Goal: Information Seeking & Learning: Find specific fact

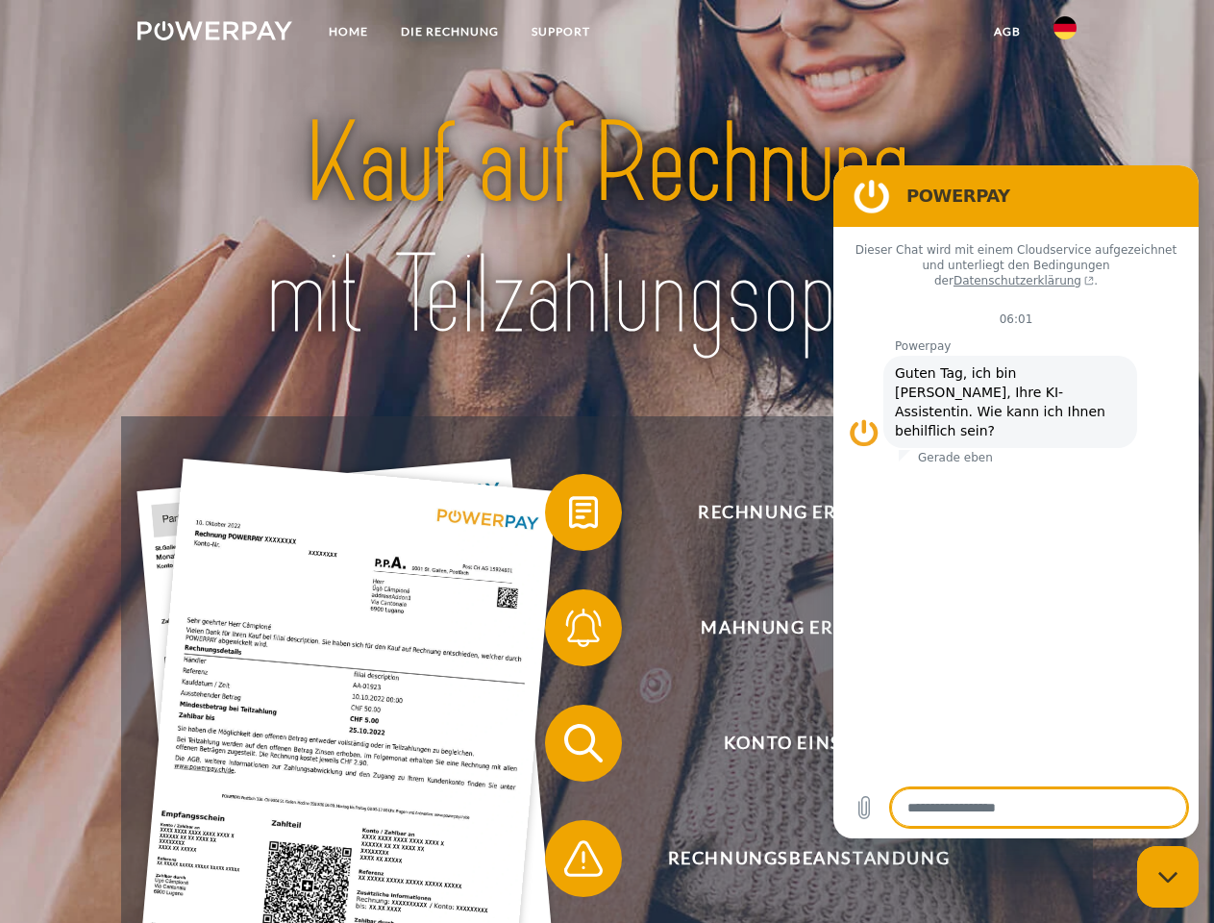
click at [214, 34] on img at bounding box center [214, 30] width 155 height 19
click at [1065, 34] on img at bounding box center [1064, 27] width 23 height 23
click at [1006, 32] on link "agb" at bounding box center [1007, 31] width 60 height 35
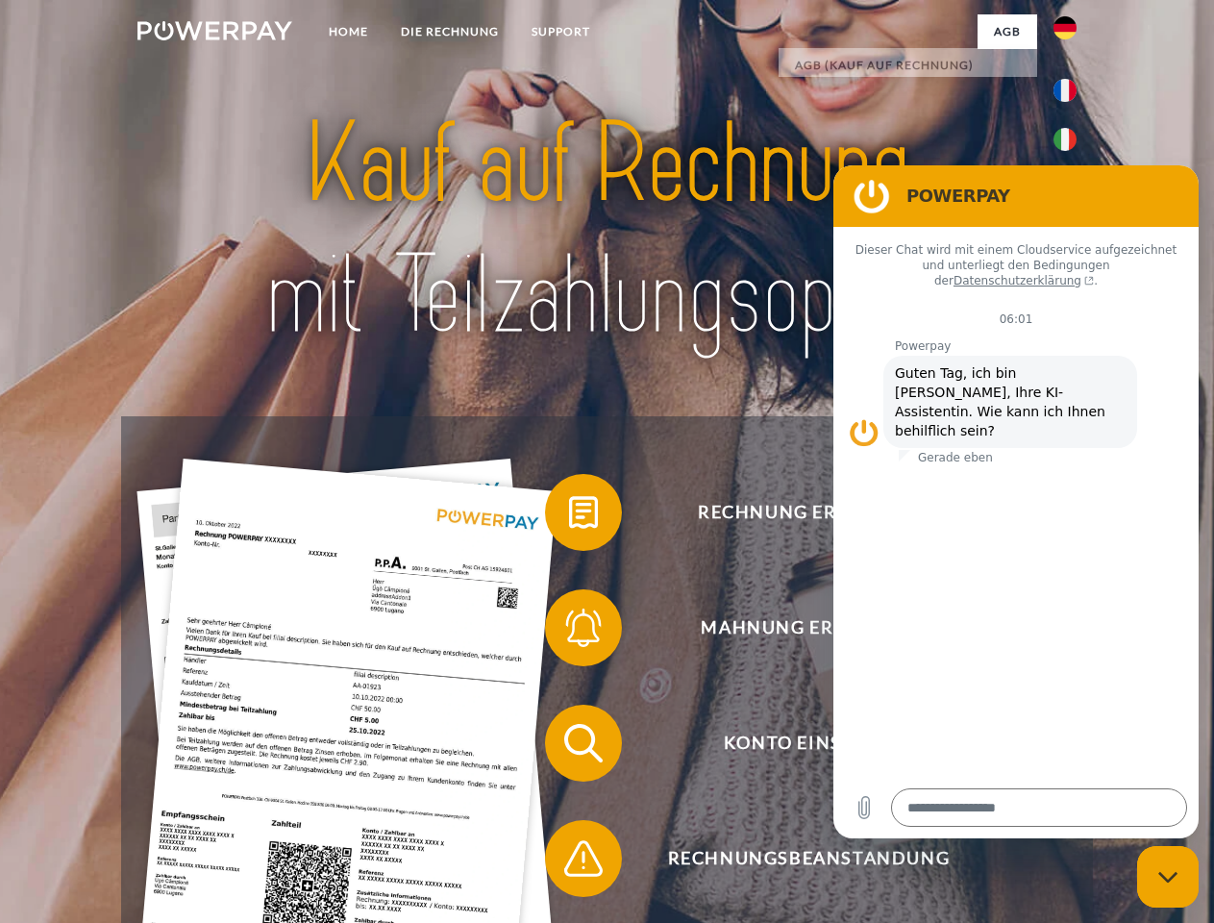
click at [569, 516] on span at bounding box center [554, 512] width 96 height 96
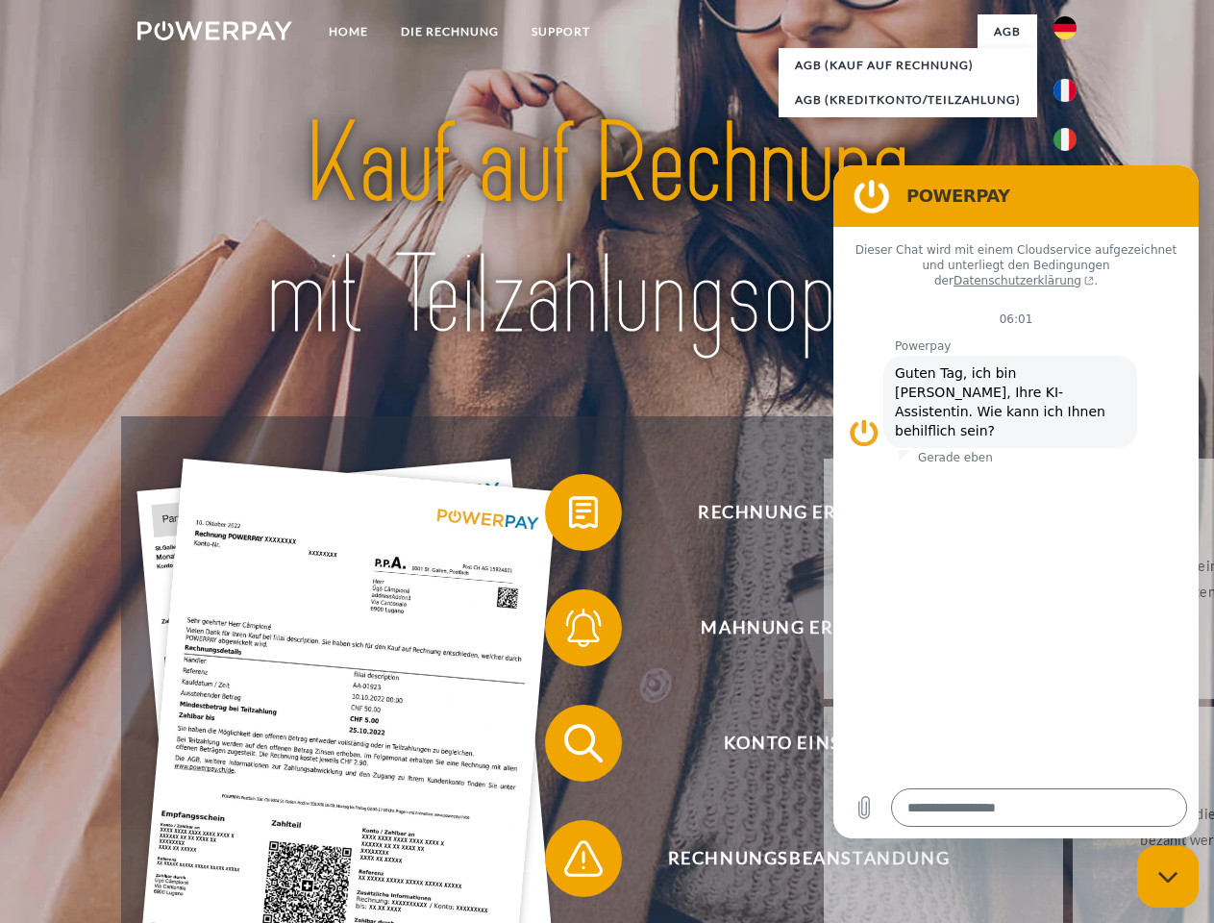
click at [569, 631] on div "Rechnung erhalten? Mahnung erhalten? Konto einsehen" at bounding box center [606, 800] width 971 height 769
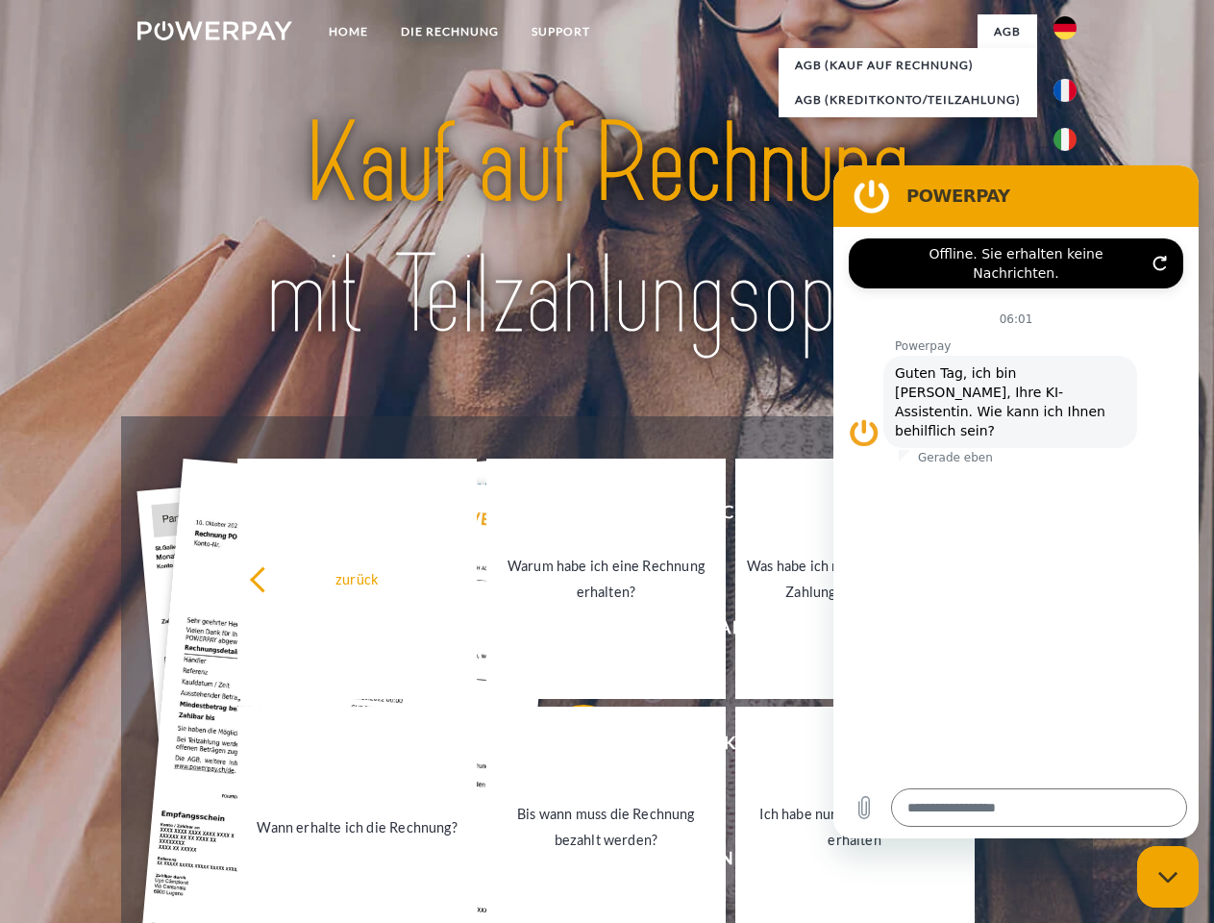
click at [569, 747] on link "Bis wann muss die Rechnung bezahlt werden?" at bounding box center [605, 826] width 239 height 240
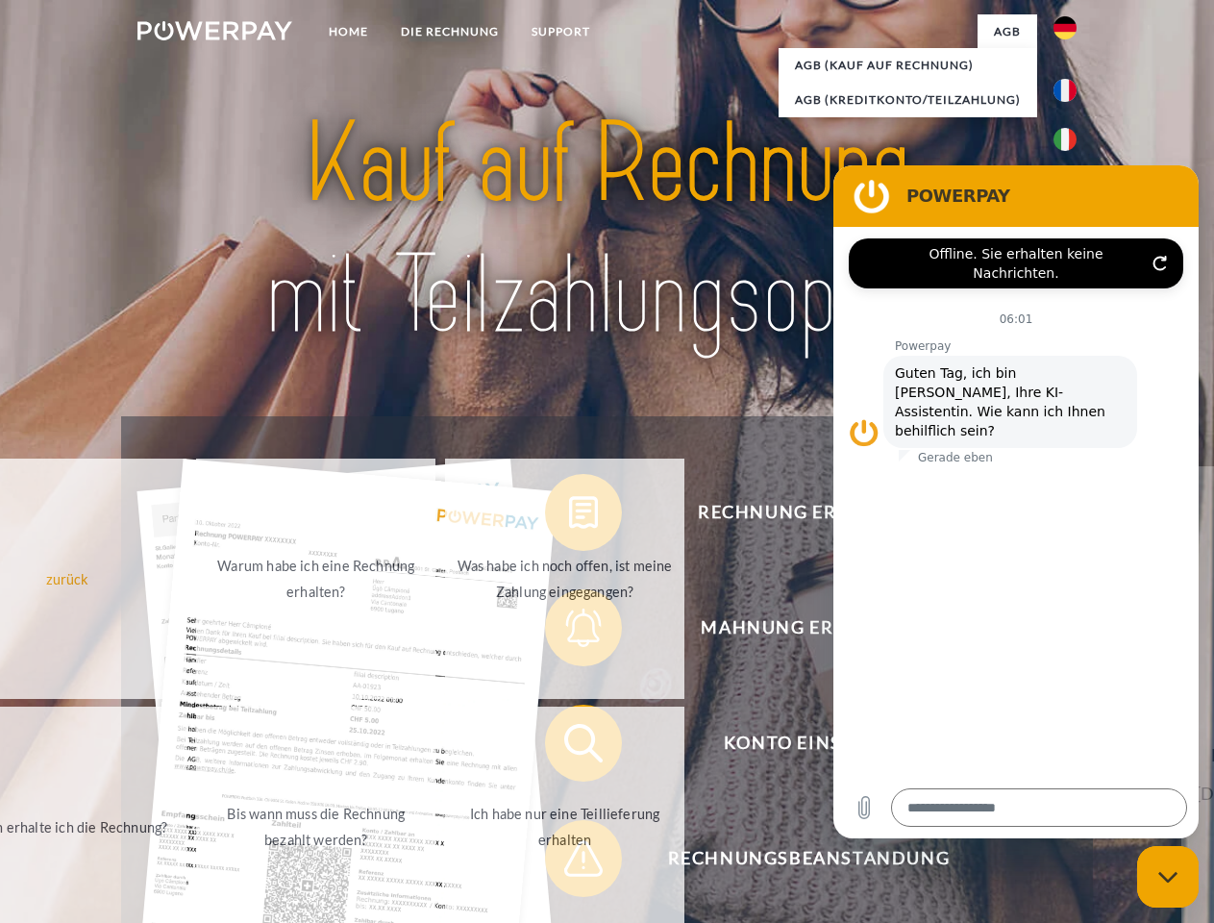
click at [569, 862] on span at bounding box center [554, 858] width 96 height 96
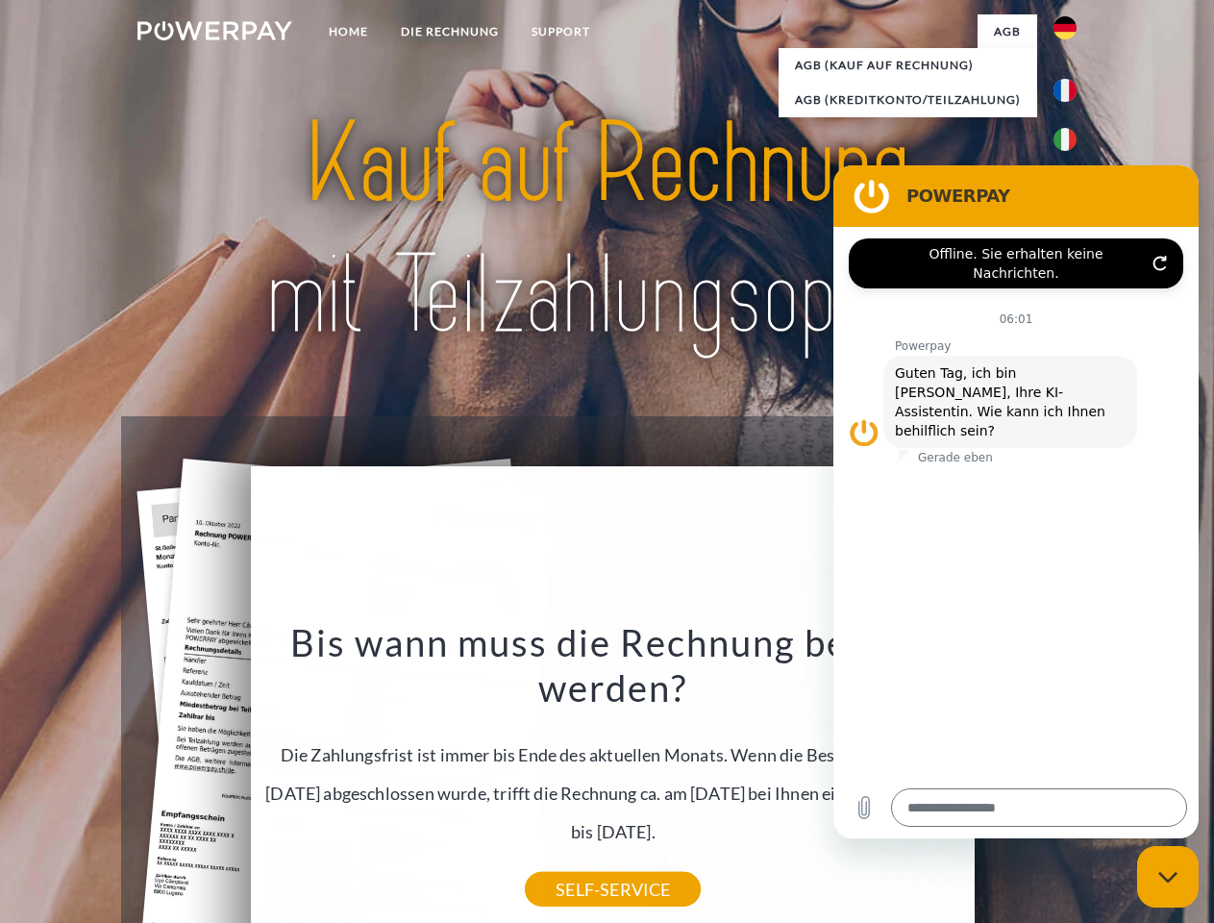
click at [1168, 876] on icon "Messaging-Fenster schließen" at bounding box center [1168, 877] width 20 height 12
type textarea "*"
